Goal: Task Accomplishment & Management: Manage account settings

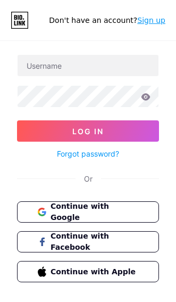
scroll to position [34, 0]
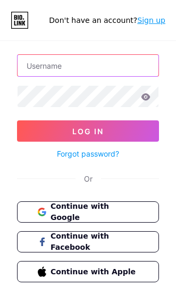
click at [127, 60] on input "text" at bounding box center [88, 65] width 141 height 21
type input "volosaleksandra0@gmail.com"
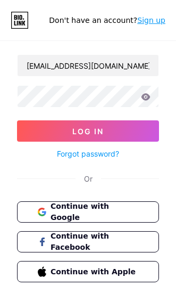
click at [88, 131] on button "Log In" at bounding box center [88, 130] width 142 height 21
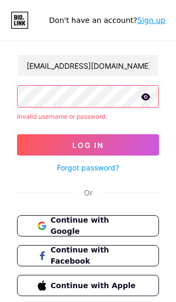
click at [145, 135] on button "Log In" at bounding box center [88, 144] width 142 height 21
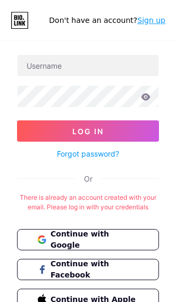
scroll to position [34, 0]
click at [126, 240] on span "Continue with Google" at bounding box center [95, 239] width 88 height 22
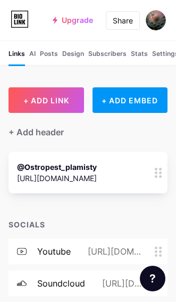
click at [157, 12] on img at bounding box center [156, 20] width 20 height 20
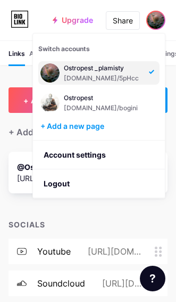
click at [115, 101] on div "Ostropest" at bounding box center [103, 98] width 79 height 9
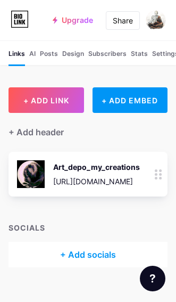
click at [28, 176] on img at bounding box center [31, 174] width 28 height 28
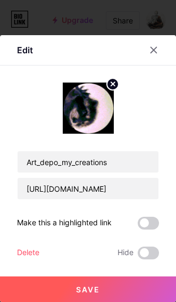
click at [152, 48] on icon at bounding box center [153, 50] width 9 height 9
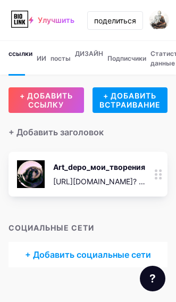
click at [161, 13] on img at bounding box center [159, 20] width 20 height 20
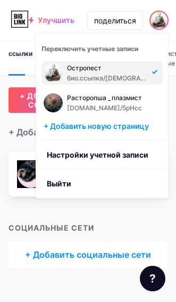
click at [129, 143] on link "Настройки учетной записи" at bounding box center [102, 154] width 132 height 29
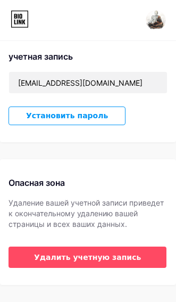
scroll to position [344, 0]
click at [124, 263] on span "Удалить учетную запись" at bounding box center [87, 257] width 107 height 11
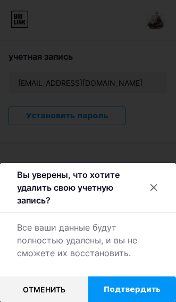
click at [135, 285] on span "Подтвердить" at bounding box center [132, 289] width 57 height 11
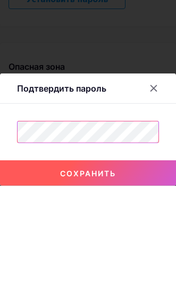
scroll to position [361, 0]
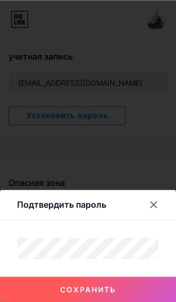
click at [121, 286] on button "сохранить" at bounding box center [88, 289] width 176 height 26
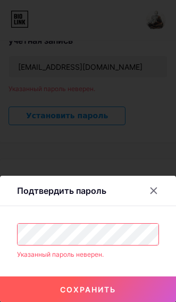
scroll to position [377, 0]
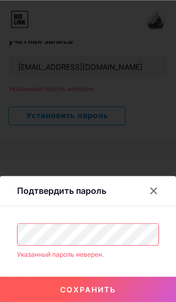
click at [140, 287] on button "сохранить" at bounding box center [88, 289] width 176 height 26
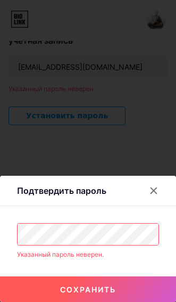
click at [119, 287] on button "сохранить" at bounding box center [88, 289] width 176 height 26
click at [153, 182] on div at bounding box center [153, 190] width 19 height 19
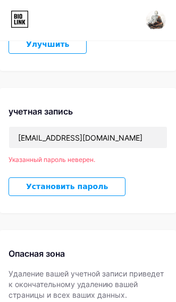
scroll to position [232, 0]
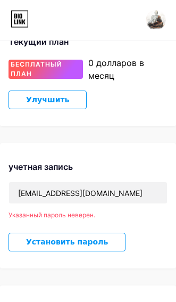
click at [131, 82] on div "0 долларов в месяц" at bounding box center [127, 69] width 79 height 26
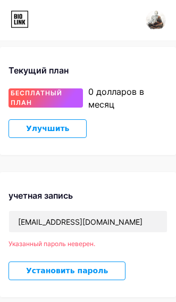
scroll to position [138, 0]
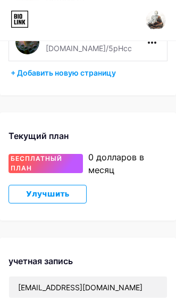
click at [55, 173] on span "БЕСПЛАТНЫЙ ПЛАН" at bounding box center [46, 163] width 70 height 19
click at [55, 198] on span "Улучшить" at bounding box center [47, 193] width 43 height 9
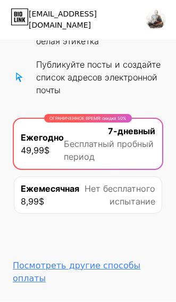
scroll to position [272, 0]
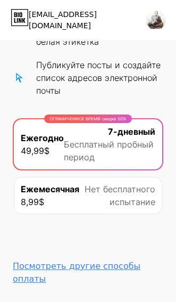
click at [95, 266] on div "Посмотреть другие способы оплаты" at bounding box center [88, 273] width 151 height 26
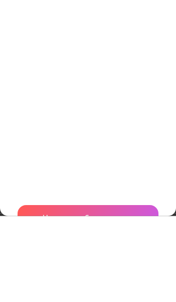
scroll to position [180, 0]
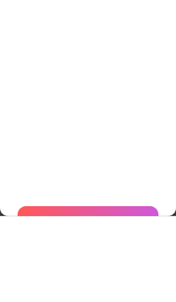
click at [127, 299] on span "Начать пробную версию" at bounding box center [88, 304] width 91 height 11
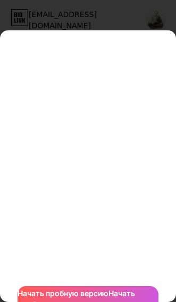
scroll to position [407, 0]
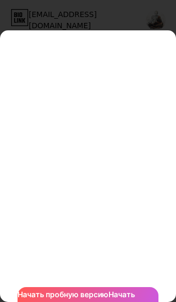
click at [116, 288] on span "Начать пробную версию Начать пробную версию" at bounding box center [88, 299] width 141 height 22
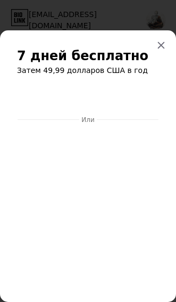
scroll to position [0, 0]
click at [162, 36] on div at bounding box center [161, 45] width 19 height 19
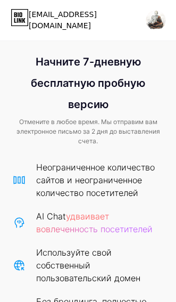
click at [123, 21] on div "volosaleksandra0@gmail.com" at bounding box center [83, 20] width 109 height 22
click at [23, 19] on icon at bounding box center [20, 17] width 18 height 17
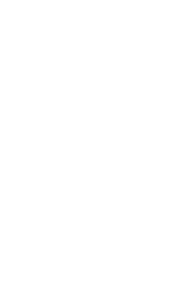
click at [157, 0] on html at bounding box center [88, 0] width 176 height 0
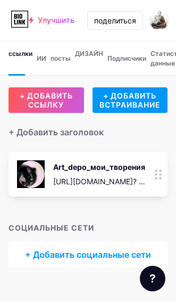
click at [159, 18] on img at bounding box center [159, 20] width 20 height 20
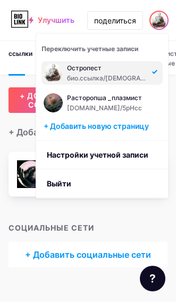
click at [117, 151] on link "Настройки учетной записи" at bounding box center [102, 154] width 132 height 29
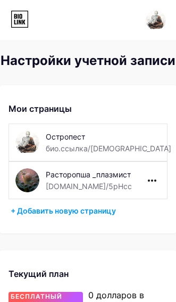
click at [152, 181] on icon at bounding box center [152, 180] width 9 height 2
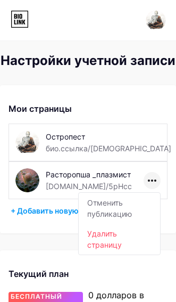
click at [113, 245] on li "Удалить страницу" at bounding box center [119, 238] width 81 height 31
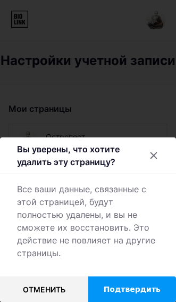
click at [144, 289] on span "Подтвердить" at bounding box center [132, 289] width 57 height 11
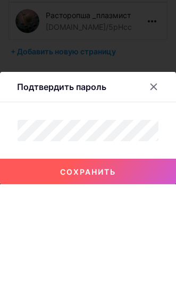
scroll to position [159, 0]
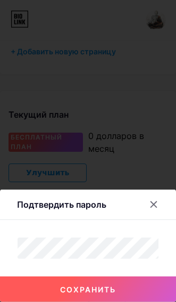
click at [117, 292] on button "сохранить" at bounding box center [88, 289] width 176 height 26
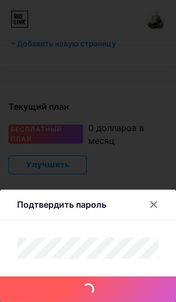
scroll to position [167, 0]
click at [146, 298] on button "сохранить" at bounding box center [88, 289] width 176 height 26
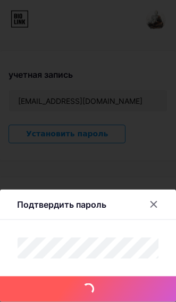
scroll to position [324, 0]
click at [158, 209] on icon at bounding box center [153, 204] width 9 height 9
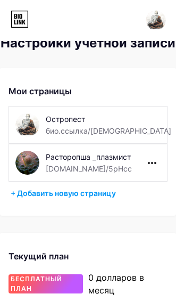
scroll to position [0, 0]
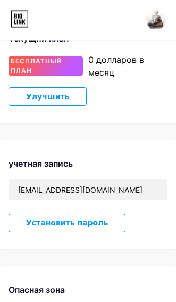
scroll to position [324, 0]
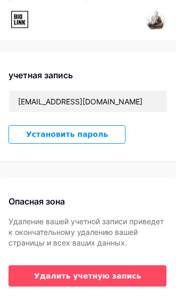
click at [106, 281] on span "Удалить учетную запись" at bounding box center [87, 275] width 107 height 11
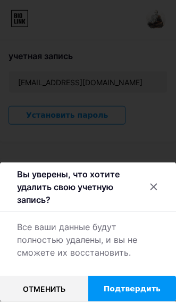
scroll to position [361, 0]
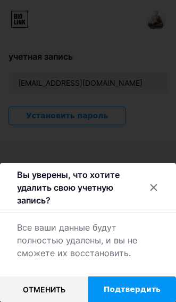
click at [134, 284] on span "Подтвердить" at bounding box center [132, 289] width 57 height 11
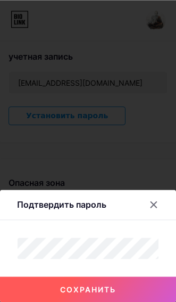
click at [140, 293] on button "сохранить" at bounding box center [88, 289] width 176 height 26
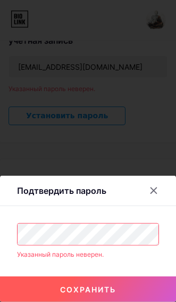
scroll to position [377, 0]
click at [150, 199] on div at bounding box center [153, 190] width 19 height 19
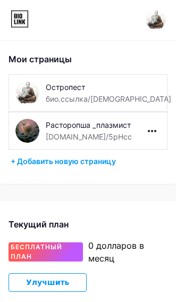
scroll to position [0, 0]
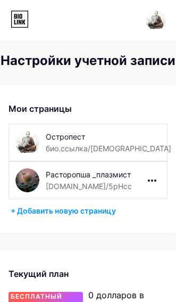
click at [154, 20] on img at bounding box center [156, 20] width 20 height 20
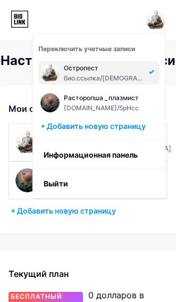
click at [99, 160] on link "Информационная панель" at bounding box center [99, 154] width 132 height 29
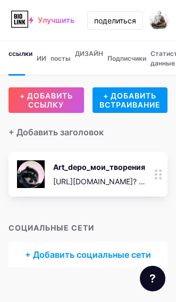
click at [167, 20] on img at bounding box center [159, 20] width 20 height 20
